Goal: Subscribe to service/newsletter

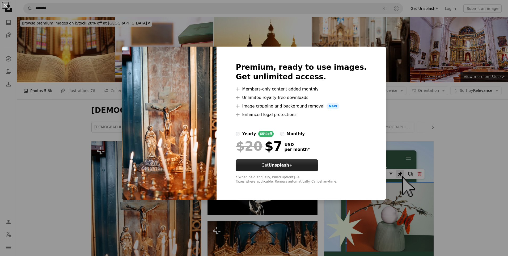
click at [261, 163] on button "Get Unsplash+" at bounding box center [277, 165] width 82 height 12
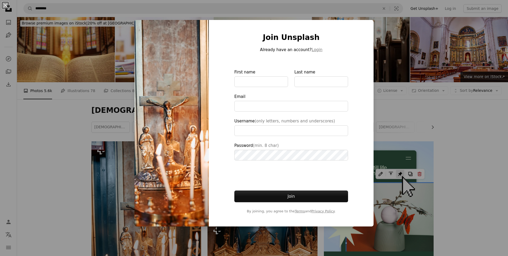
click at [184, 72] on img at bounding box center [172, 123] width 74 height 207
type input "**********"
click at [310, 197] on button "Join" at bounding box center [292, 196] width 114 height 12
click at [308, 196] on button "Join" at bounding box center [292, 196] width 114 height 12
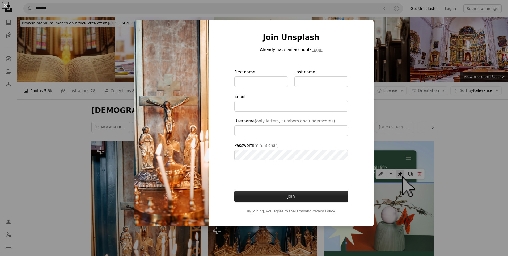
click at [308, 195] on button "Join" at bounding box center [292, 196] width 114 height 12
click at [310, 194] on button "Join" at bounding box center [292, 196] width 114 height 12
click at [303, 195] on button "Join" at bounding box center [292, 196] width 114 height 12
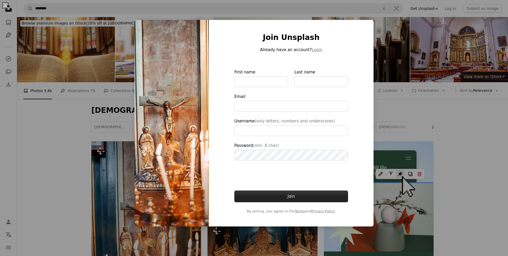
click at [303, 195] on button "Join" at bounding box center [292, 196] width 114 height 12
click at [303, 194] on button "Join" at bounding box center [292, 196] width 114 height 12
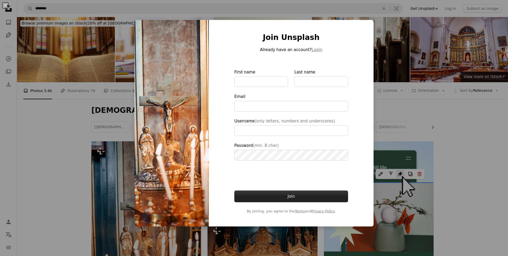
click at [303, 194] on button "Join" at bounding box center [292, 196] width 114 height 12
